Goal: Task Accomplishment & Management: Complete application form

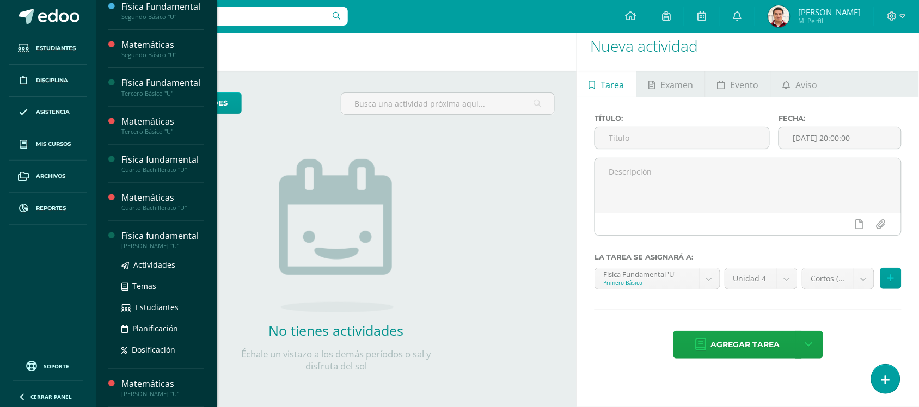
scroll to position [123, 0]
click at [163, 267] on span "Actividades" at bounding box center [154, 265] width 42 height 10
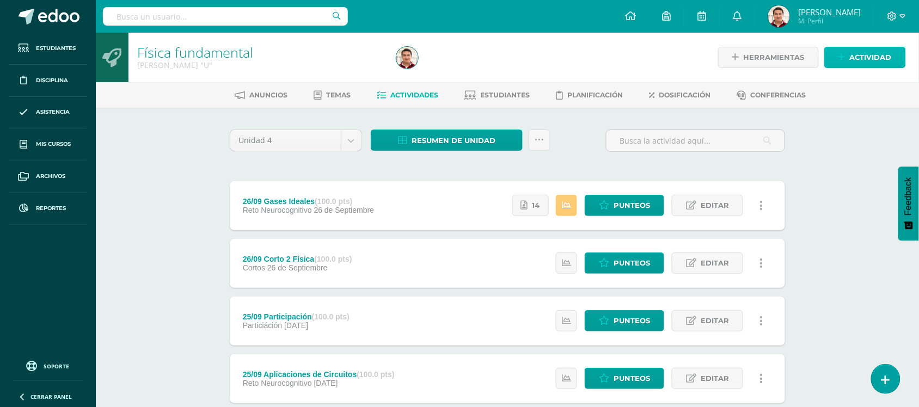
click at [875, 60] on span "Actividad" at bounding box center [871, 57] width 42 height 20
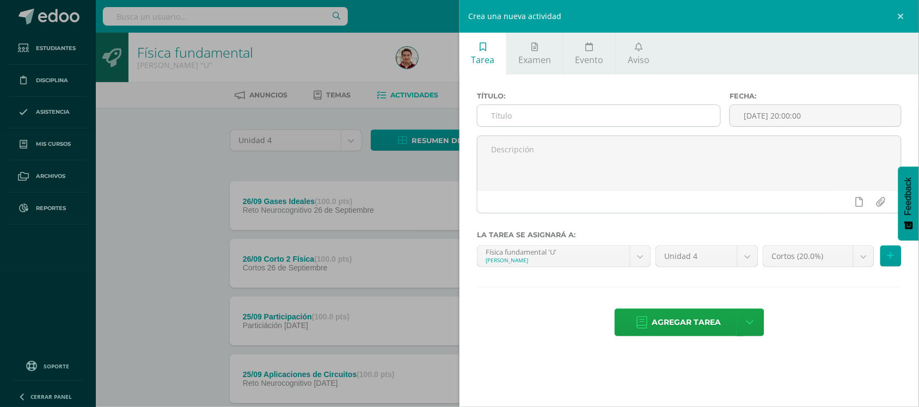
click at [661, 121] on input "text" at bounding box center [599, 115] width 243 height 21
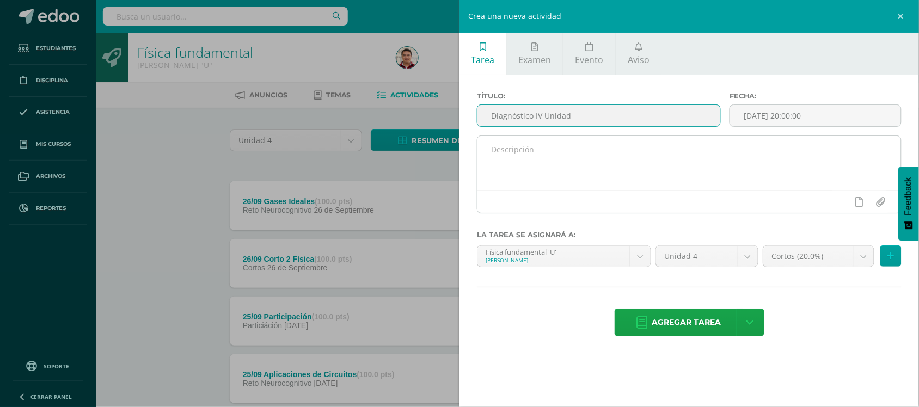
type input "Diagnóstico IV Unidad"
click at [589, 180] on textarea at bounding box center [690, 163] width 424 height 54
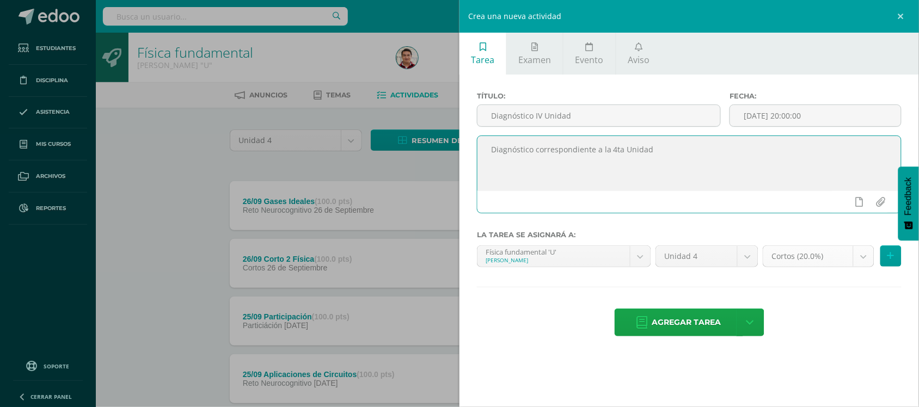
type textarea "Diagnóstico correspondiente a la 4ta Unidad"
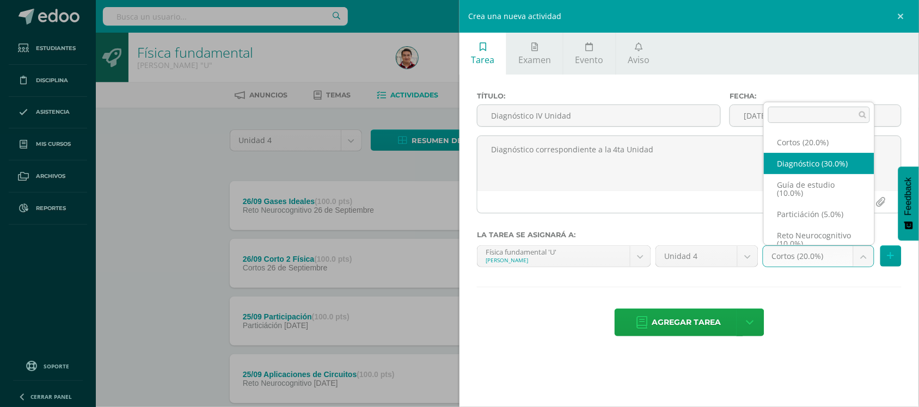
scroll to position [9, 0]
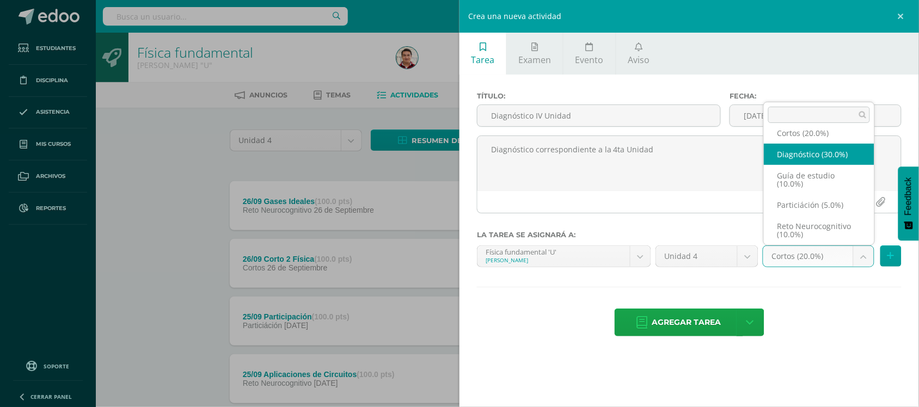
select select "203419"
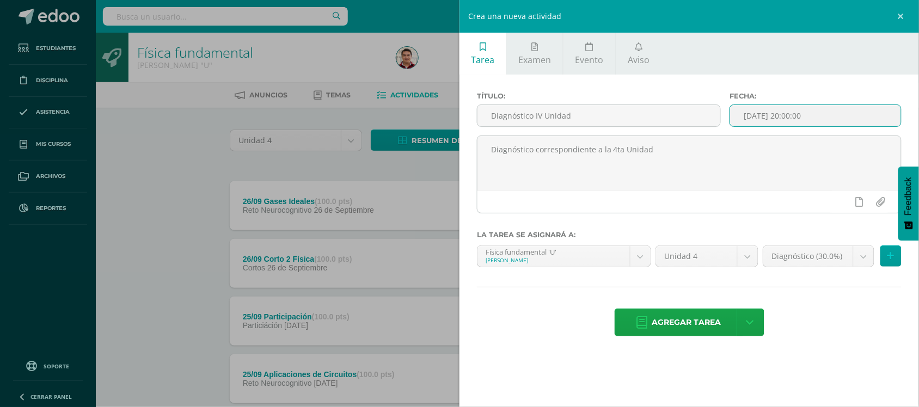
click at [805, 126] on input "[DATE] 20:00:00" at bounding box center [815, 115] width 171 height 21
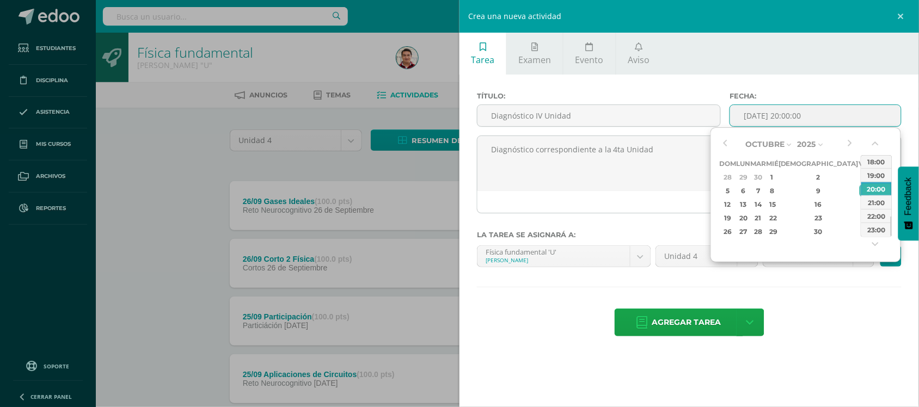
type input "2025-10-10 20:00"
click at [848, 287] on div "Título: Diagnóstico IV Unidad Fecha: 2025-10-10 20:00 Diagnóstico correspondien…" at bounding box center [690, 216] width 460 height 282
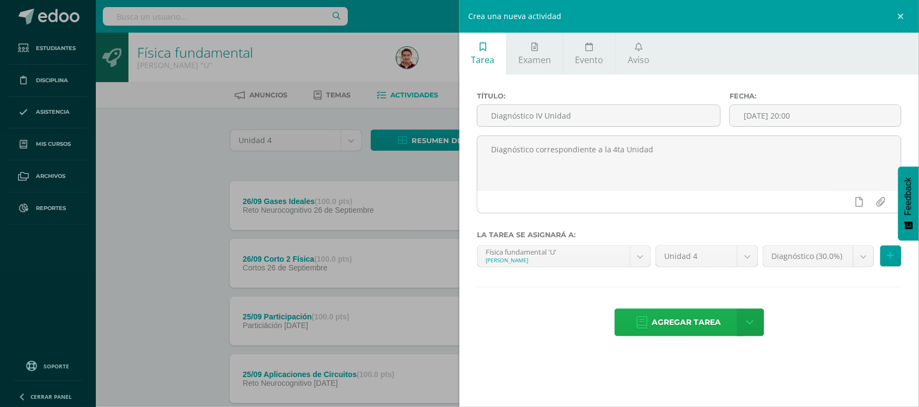
click at [704, 333] on span "Agregar tarea" at bounding box center [687, 322] width 69 height 27
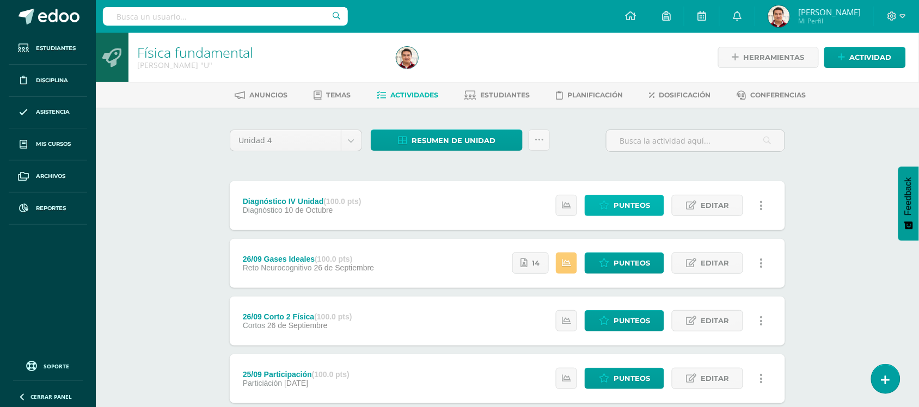
click at [636, 205] on span "Punteos" at bounding box center [632, 206] width 36 height 20
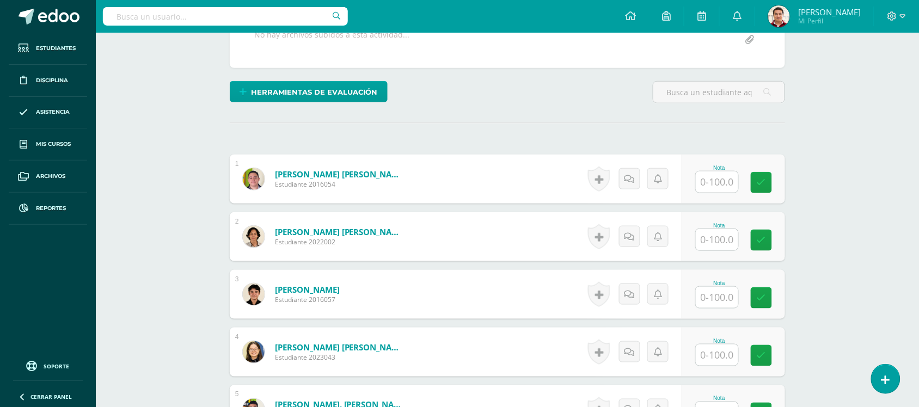
scroll to position [306, 0]
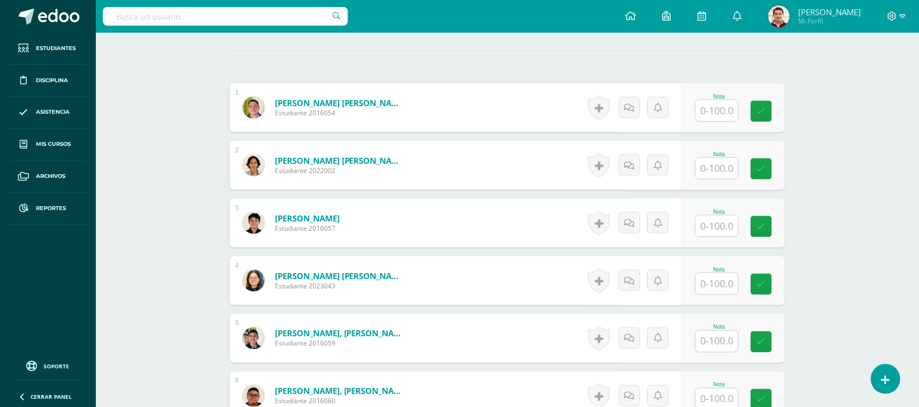
click at [715, 169] on input "text" at bounding box center [717, 168] width 42 height 21
type input "28"
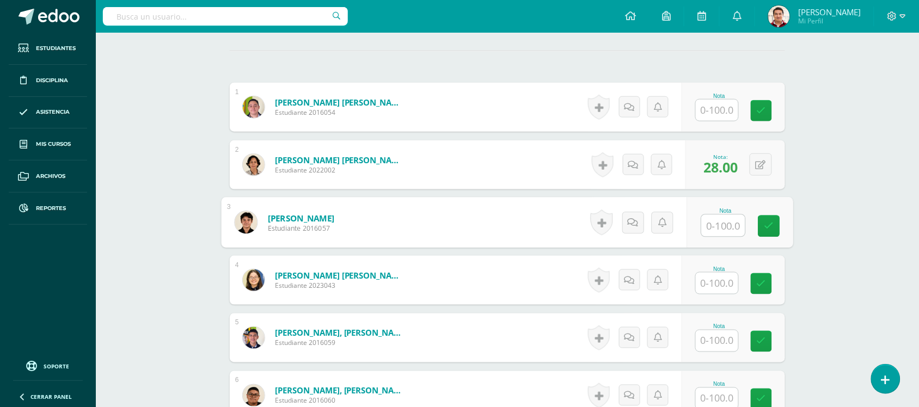
click at [720, 285] on input "text" at bounding box center [717, 283] width 42 height 21
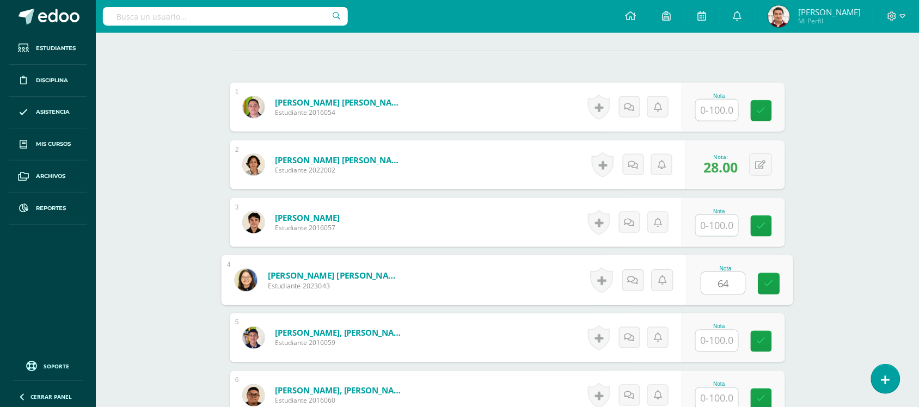
type input "64"
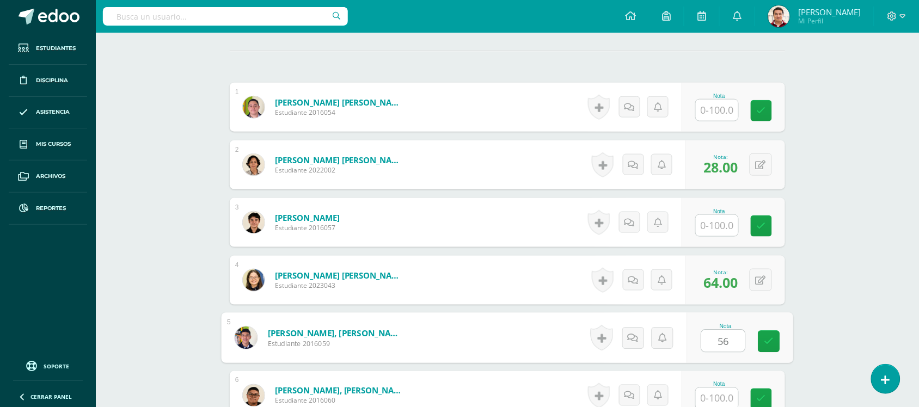
type input "56"
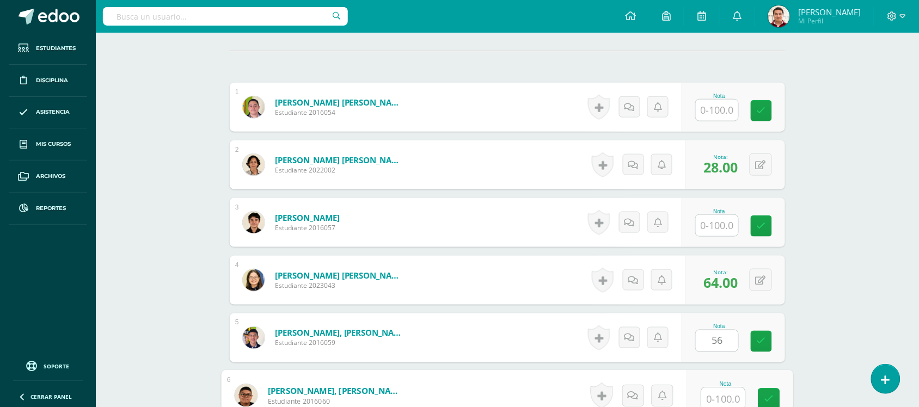
scroll to position [308, 0]
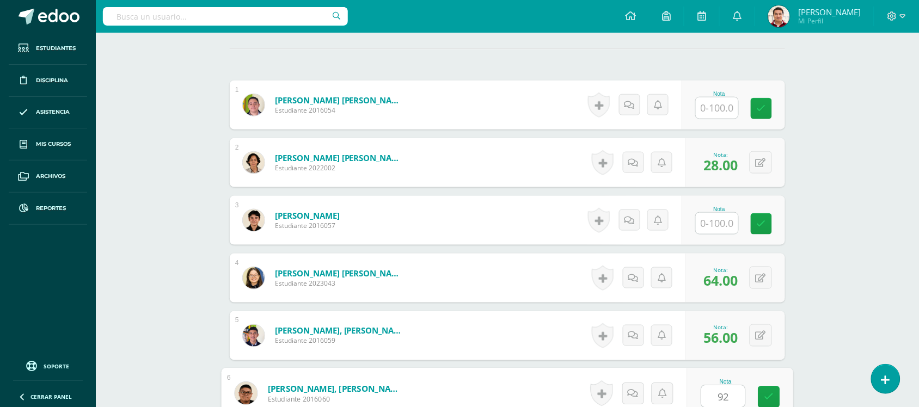
type input "92"
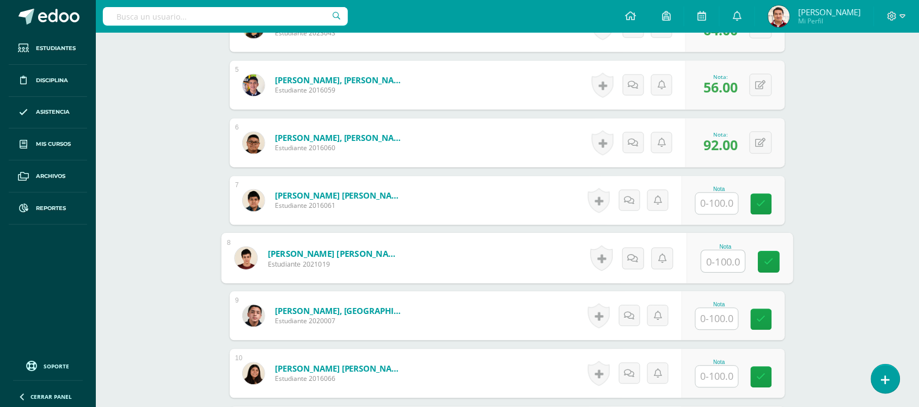
click at [714, 257] on input "text" at bounding box center [724, 262] width 44 height 22
type input "39"
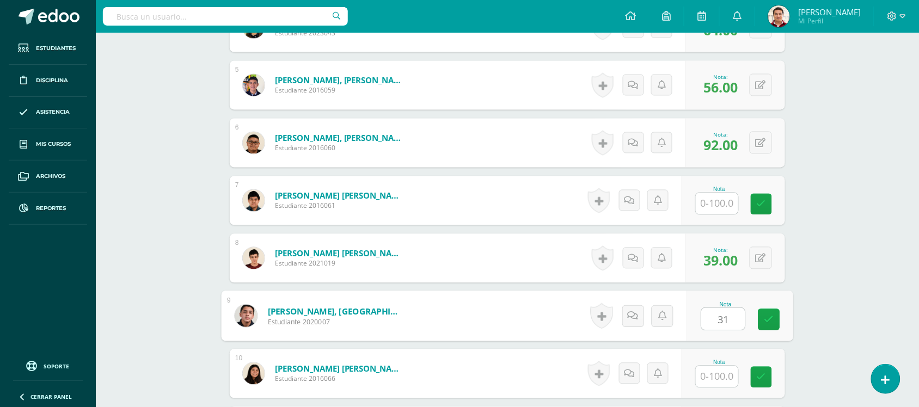
type input "31"
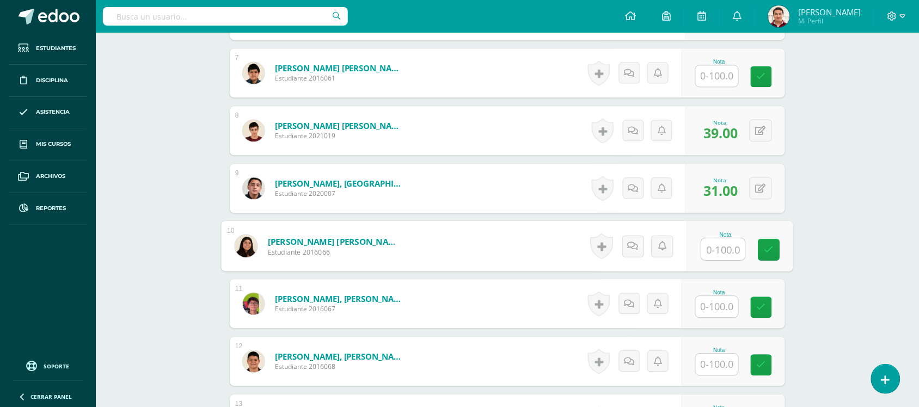
scroll to position [718, 0]
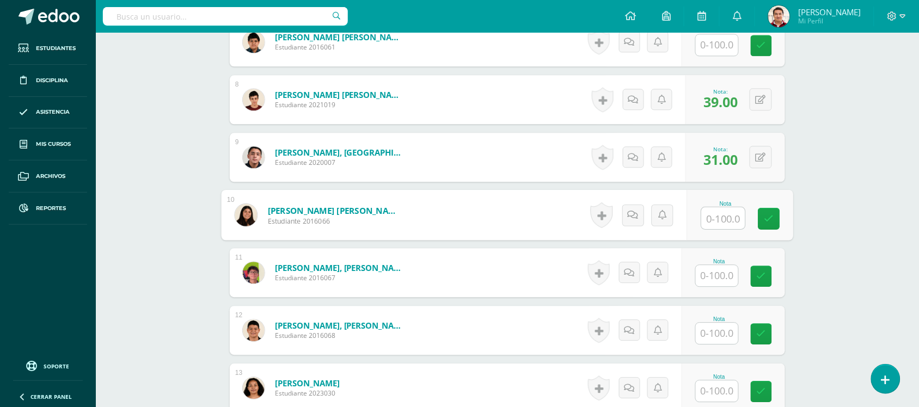
click at [717, 333] on input "text" at bounding box center [717, 333] width 42 height 21
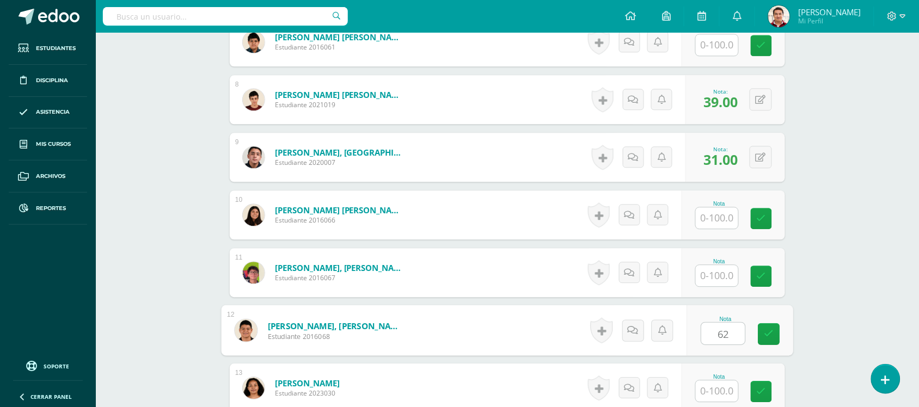
type input "62"
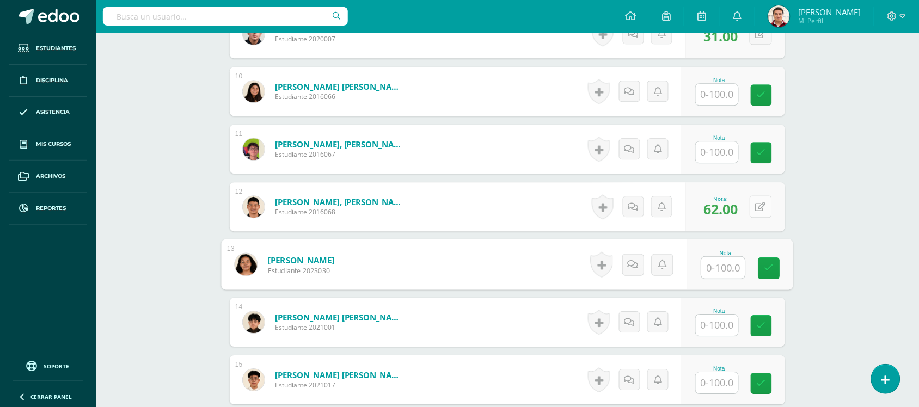
scroll to position [842, 0]
click at [730, 321] on input "text" at bounding box center [717, 324] width 42 height 21
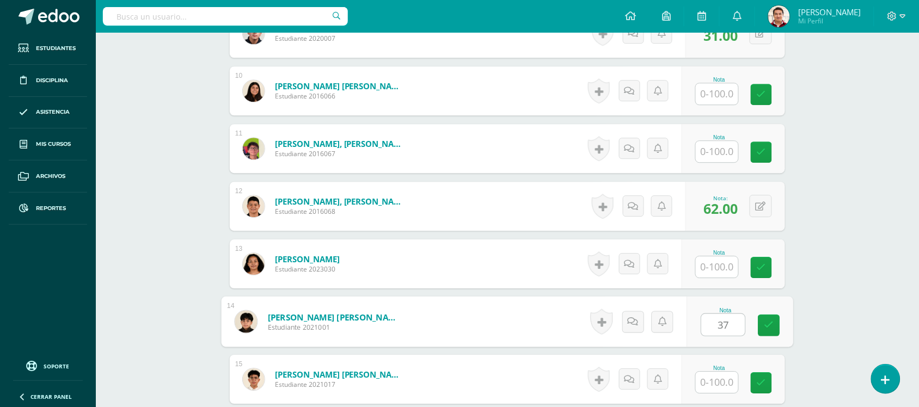
type input "37"
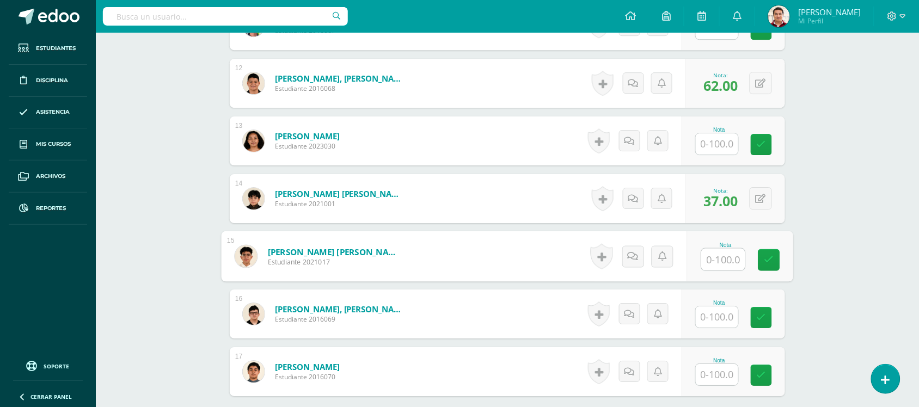
scroll to position [994, 0]
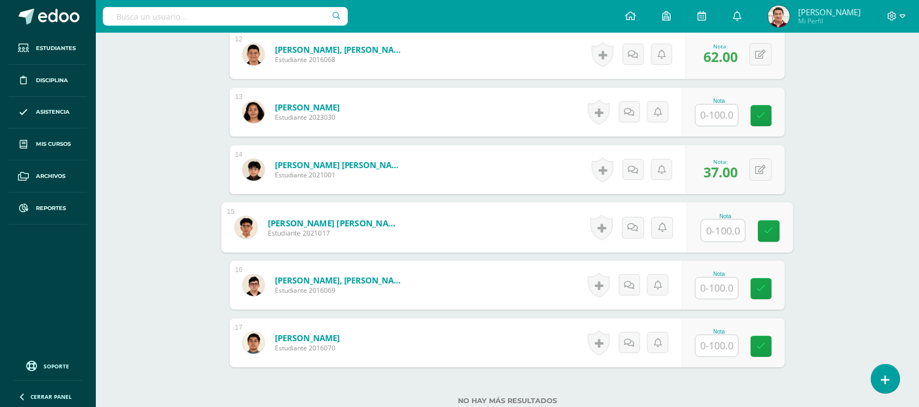
click at [720, 350] on input "text" at bounding box center [717, 346] width 42 height 21
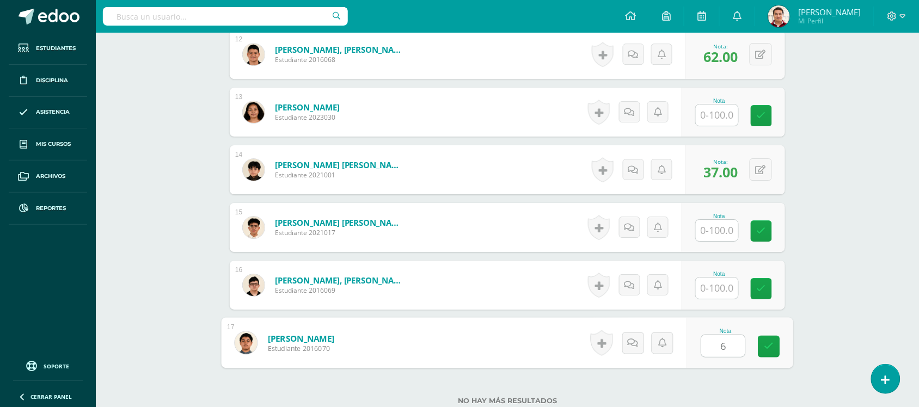
type input "66"
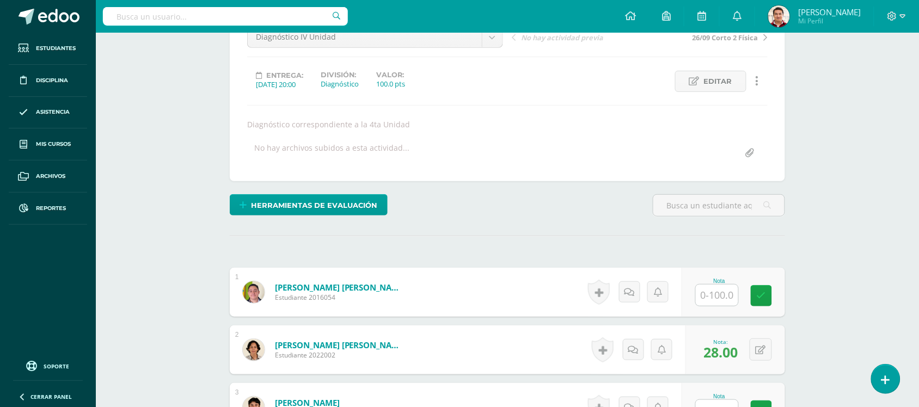
scroll to position [0, 0]
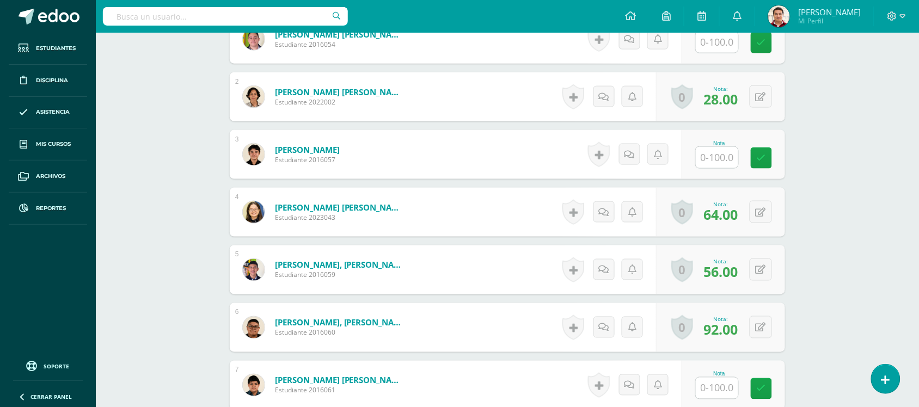
scroll to position [375, 0]
